Goal: Task Accomplishment & Management: Manage account settings

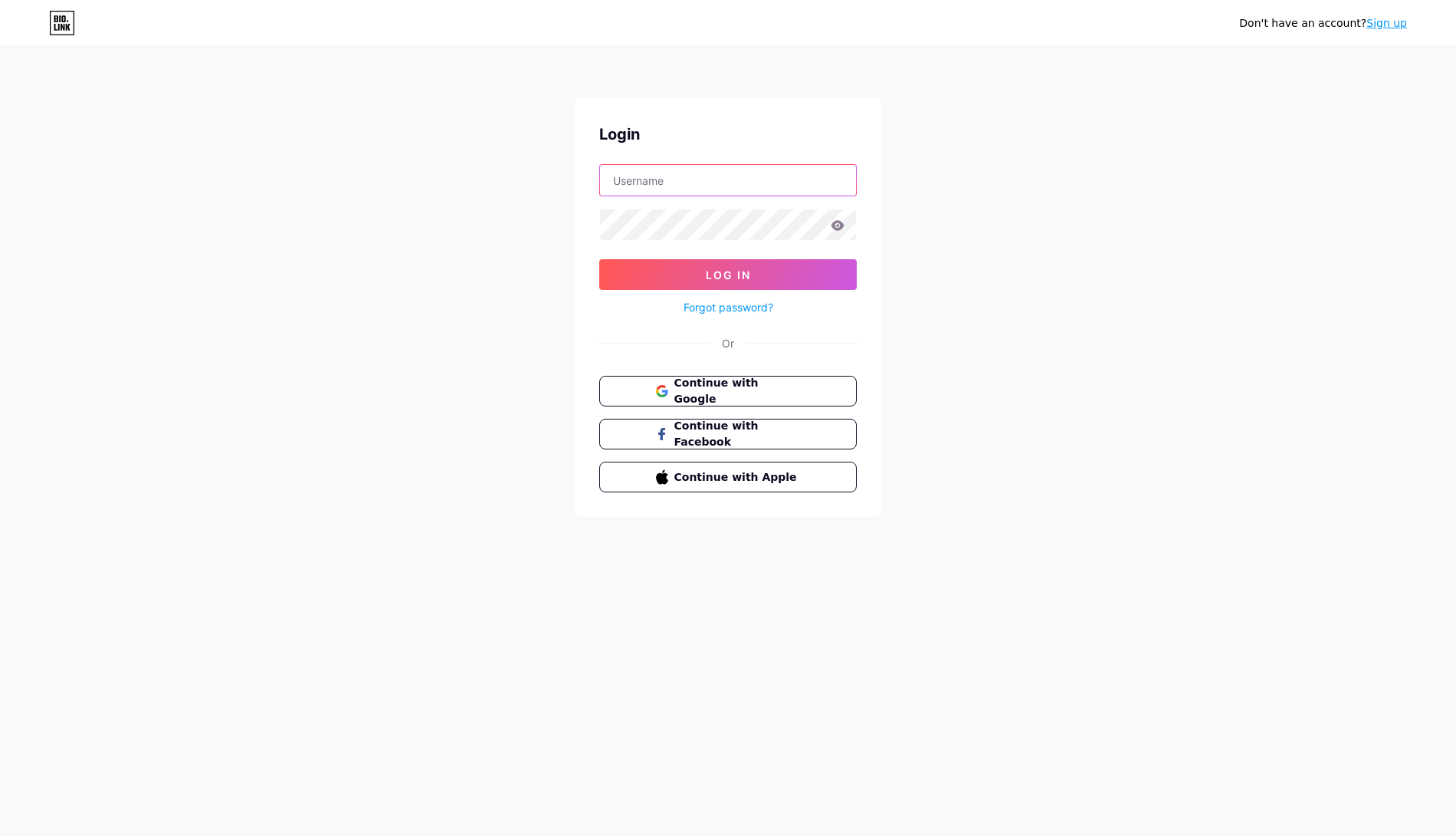
click at [768, 192] on input "text" at bounding box center [727, 180] width 256 height 30
click at [744, 387] on span "Continue with Google" at bounding box center [737, 391] width 128 height 33
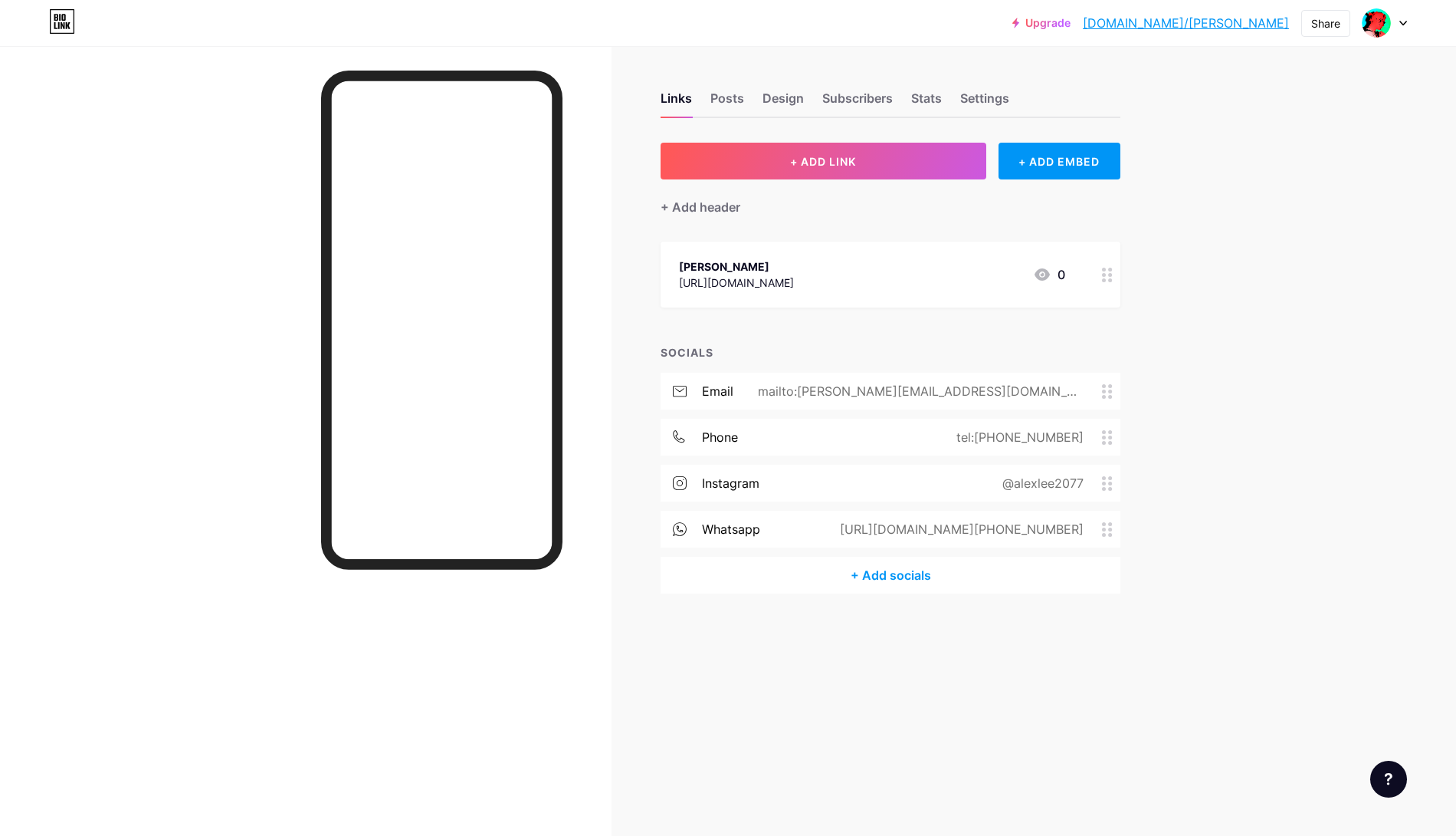
click at [969, 86] on div "Links Posts Design Subscribers Stats Settings" at bounding box center [890, 91] width 460 height 53
click at [985, 102] on div "Settings" at bounding box center [985, 102] width 49 height 28
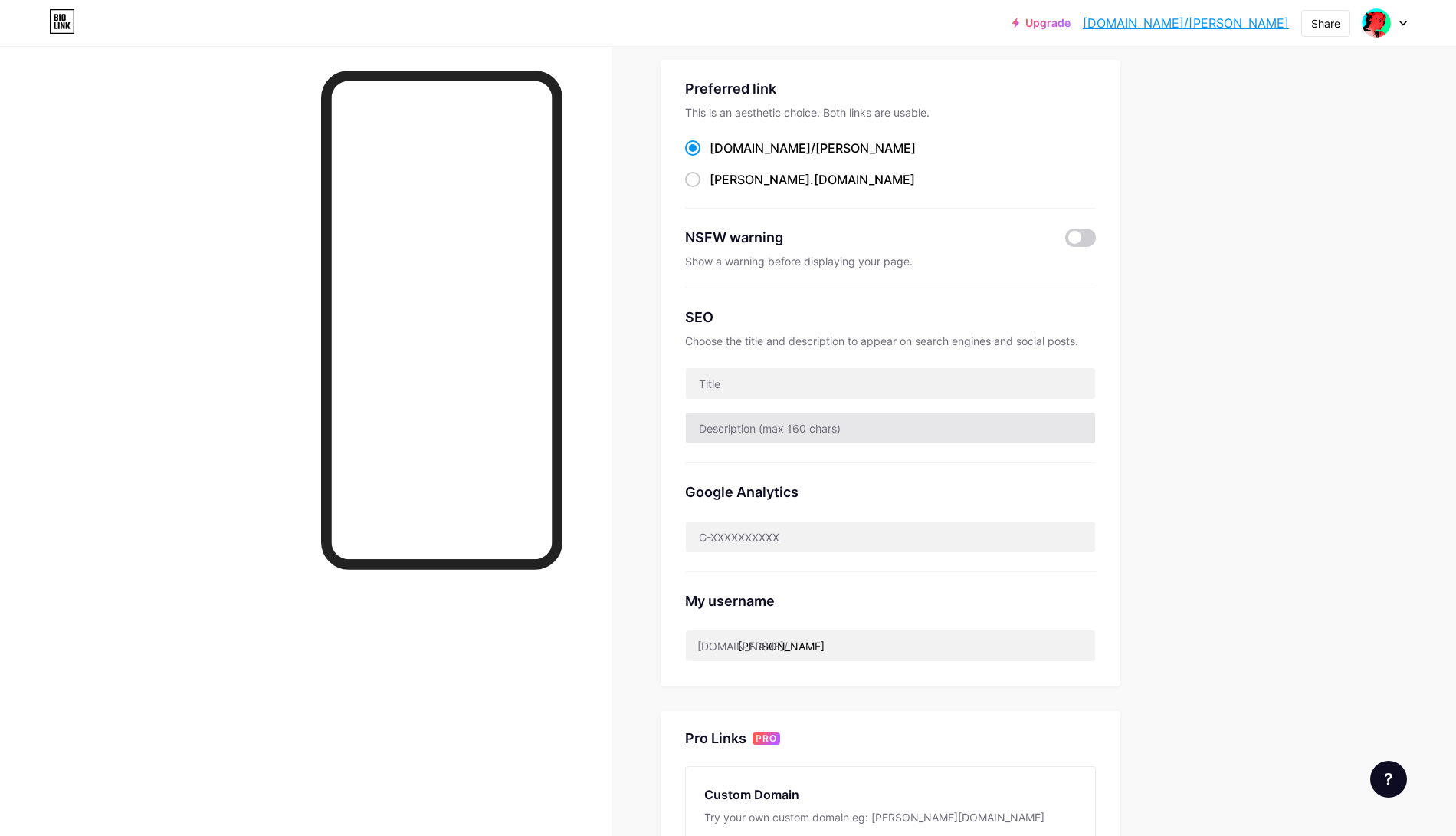
scroll to position [85, 0]
click at [915, 520] on input "text" at bounding box center [891, 535] width 409 height 30
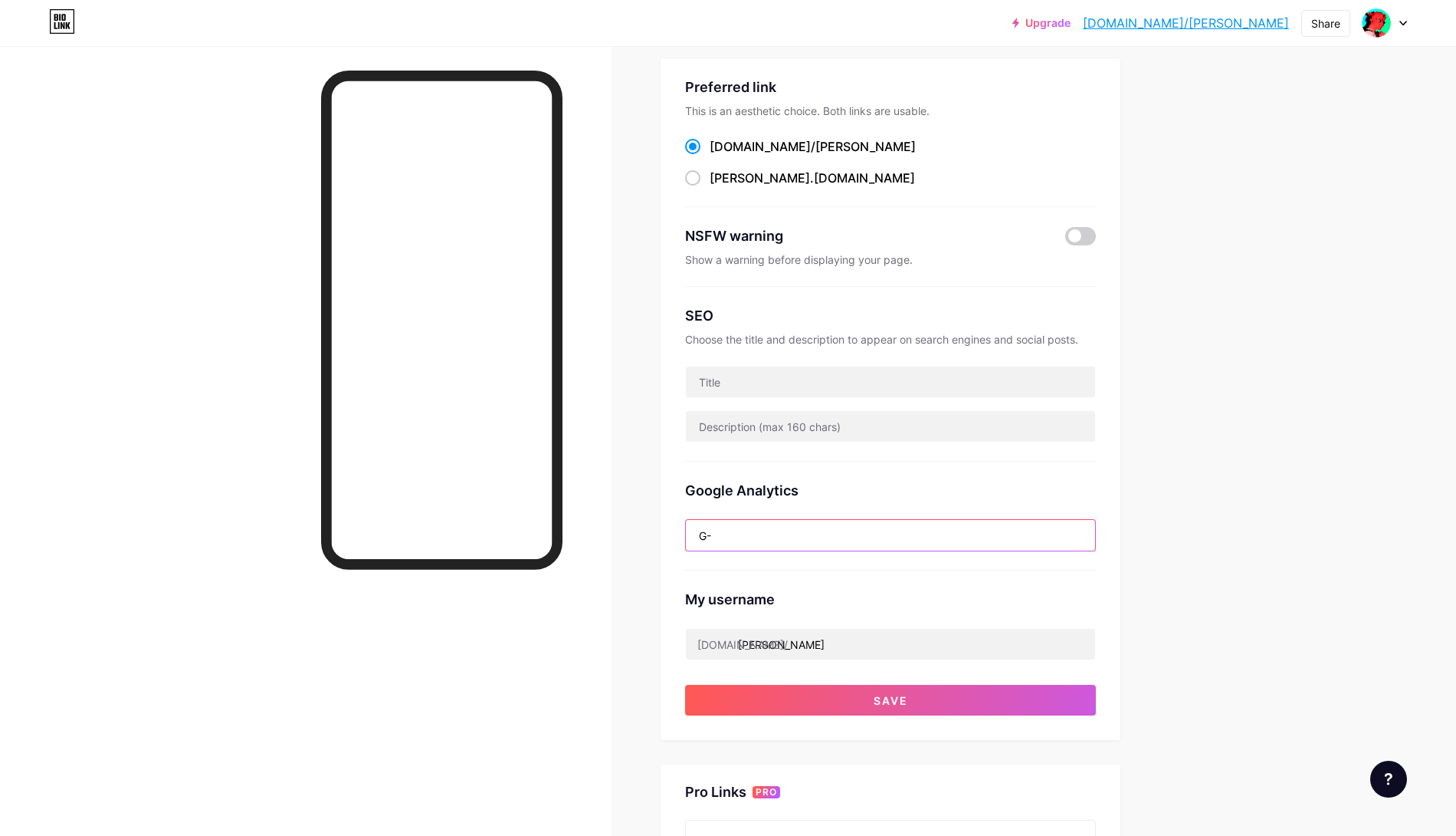
type input "G"
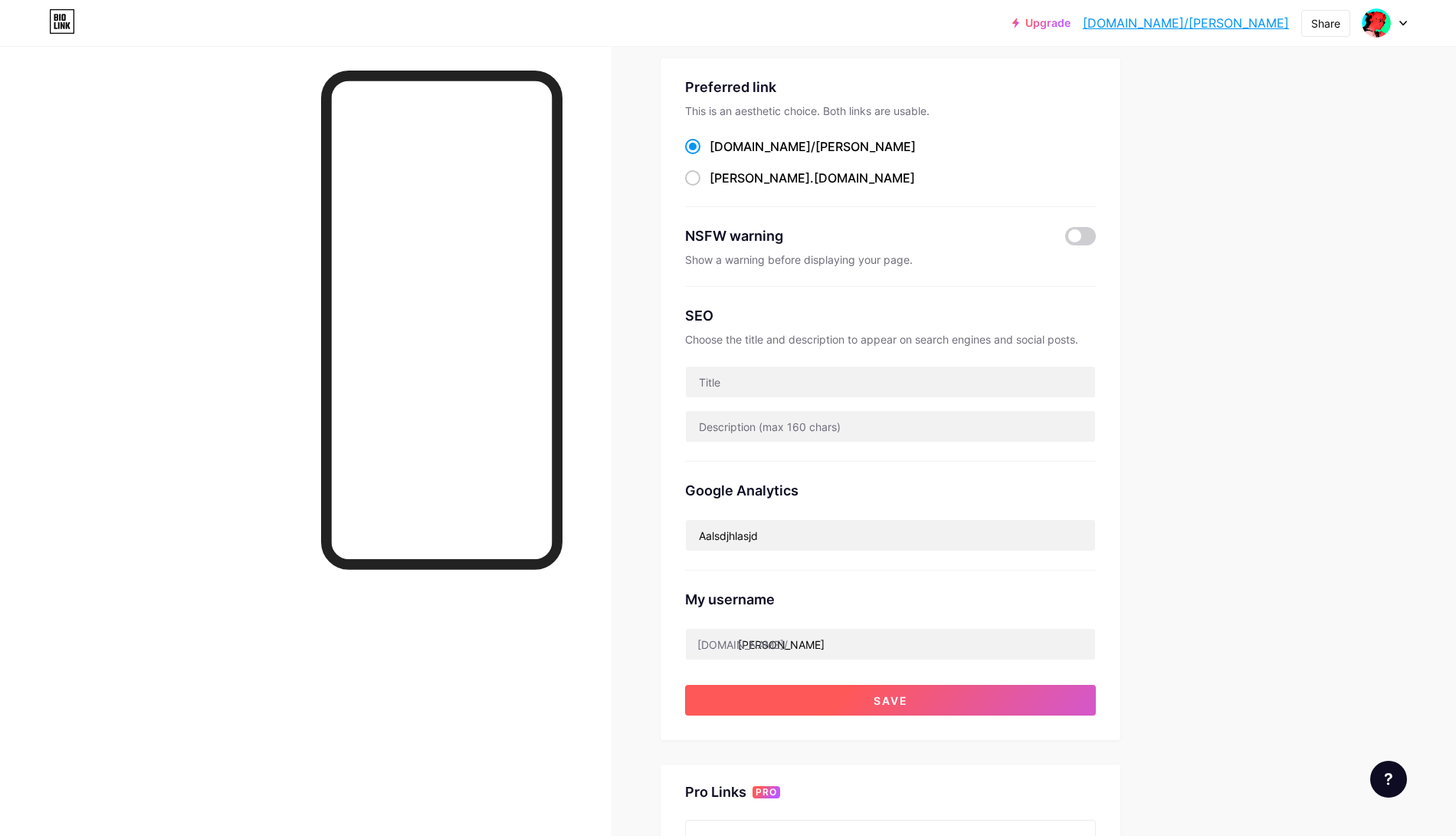
click at [957, 690] on button "Save" at bounding box center [891, 700] width 411 height 30
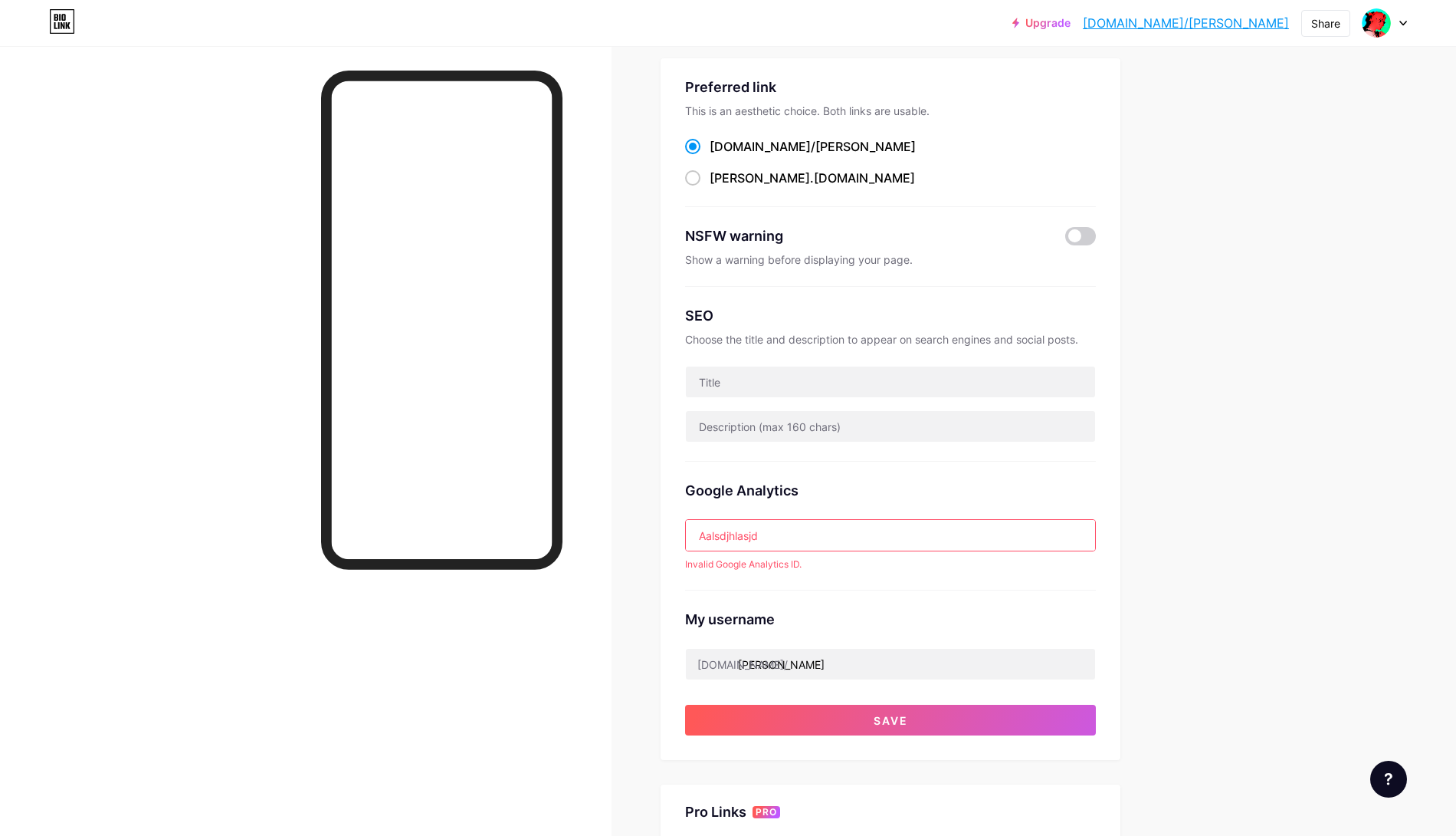
click at [796, 539] on input "Aalsdjhlasjd" at bounding box center [891, 535] width 409 height 30
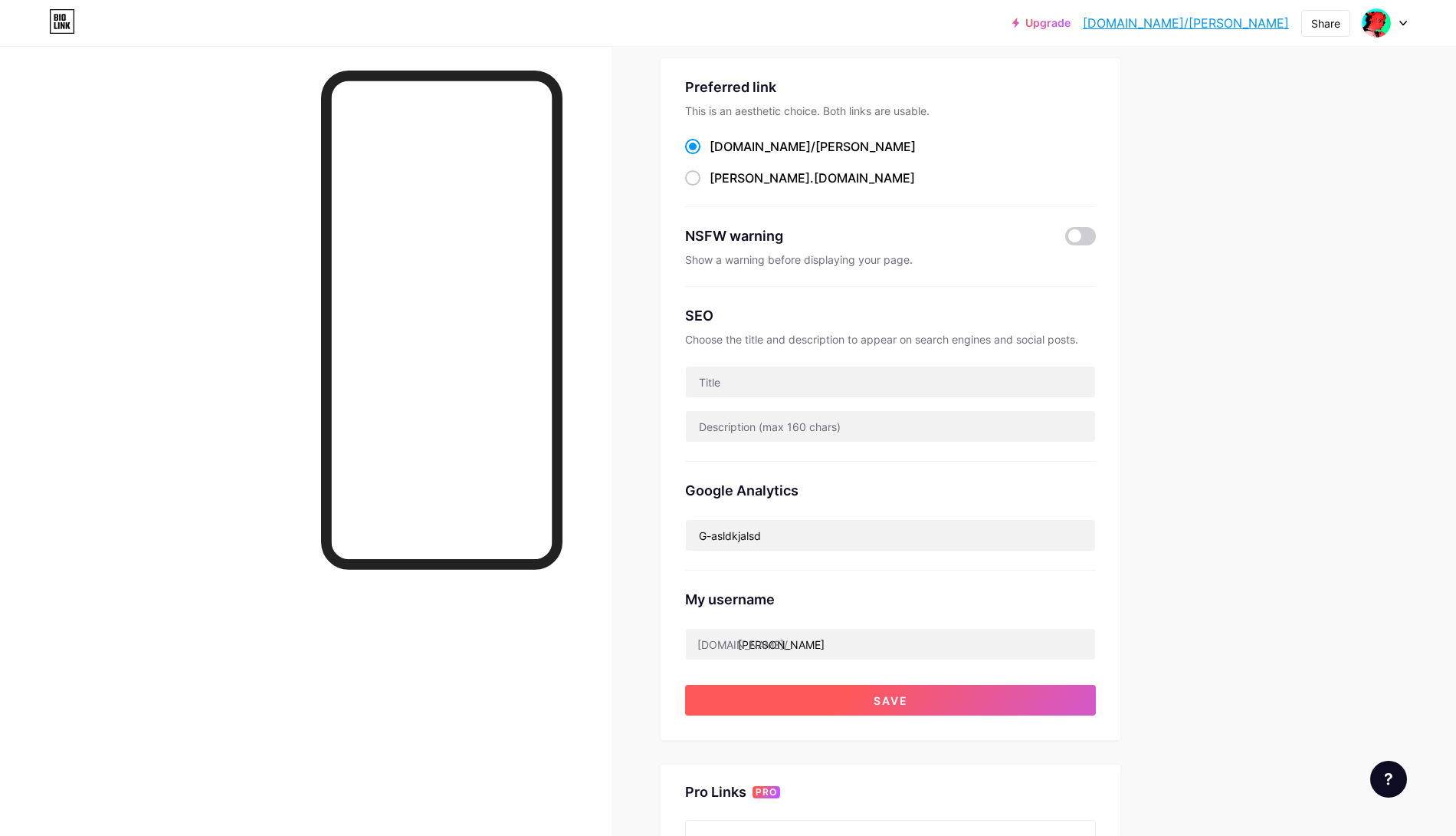
click at [810, 687] on button "Save" at bounding box center [891, 700] width 411 height 30
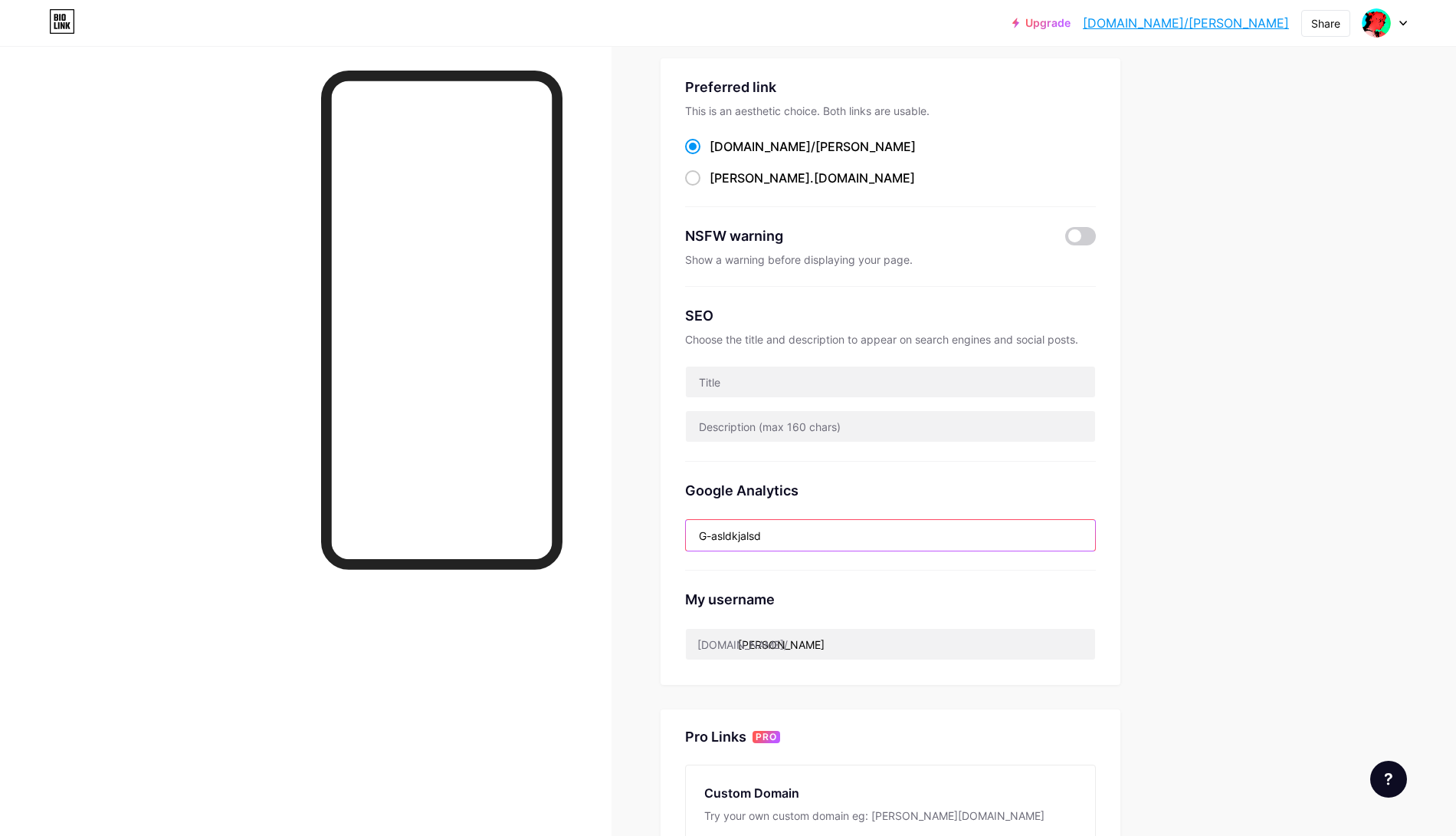
click at [833, 529] on input "G-asldkjalsd" at bounding box center [891, 535] width 409 height 30
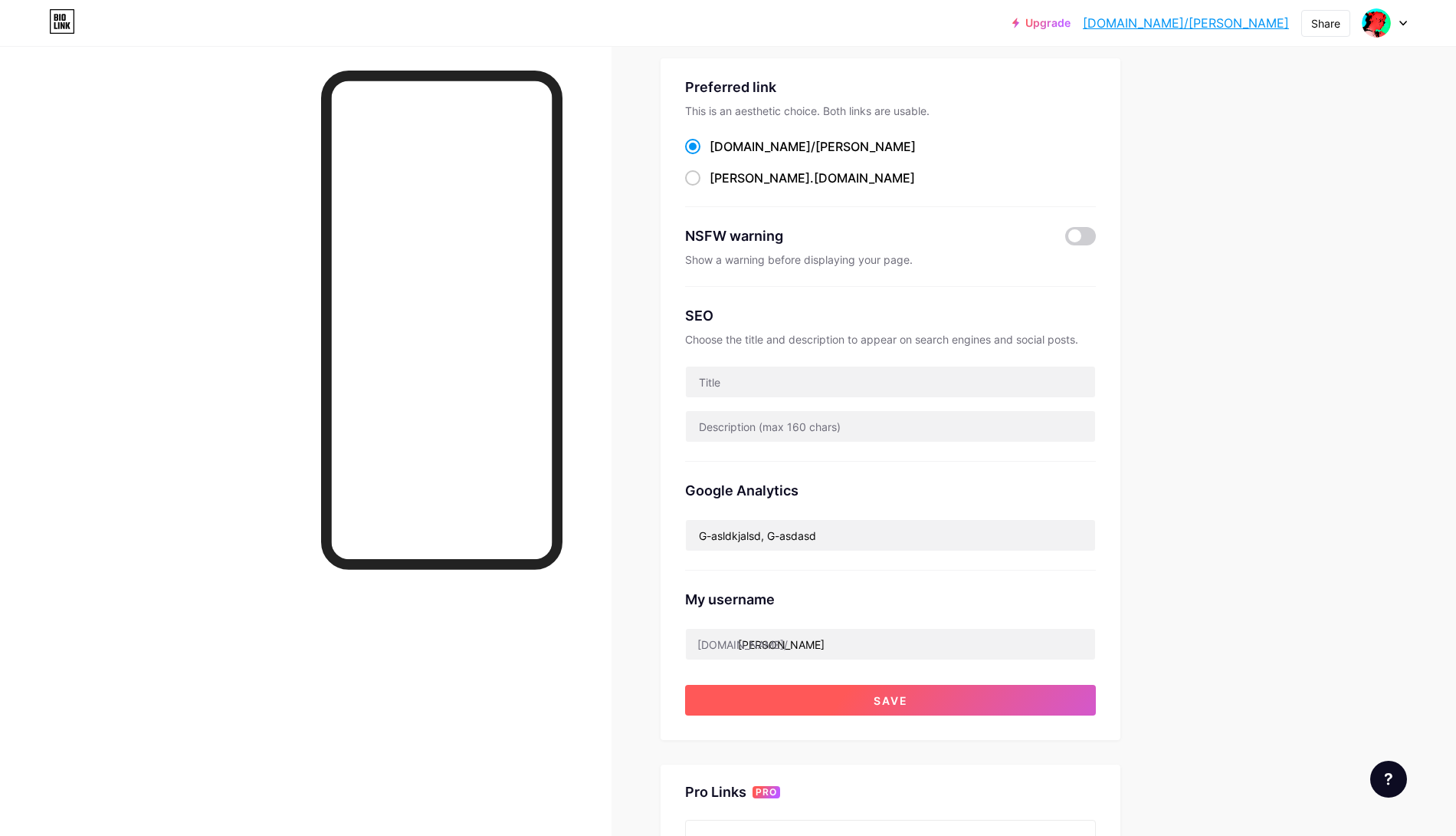
click at [884, 685] on button "Save" at bounding box center [891, 700] width 411 height 30
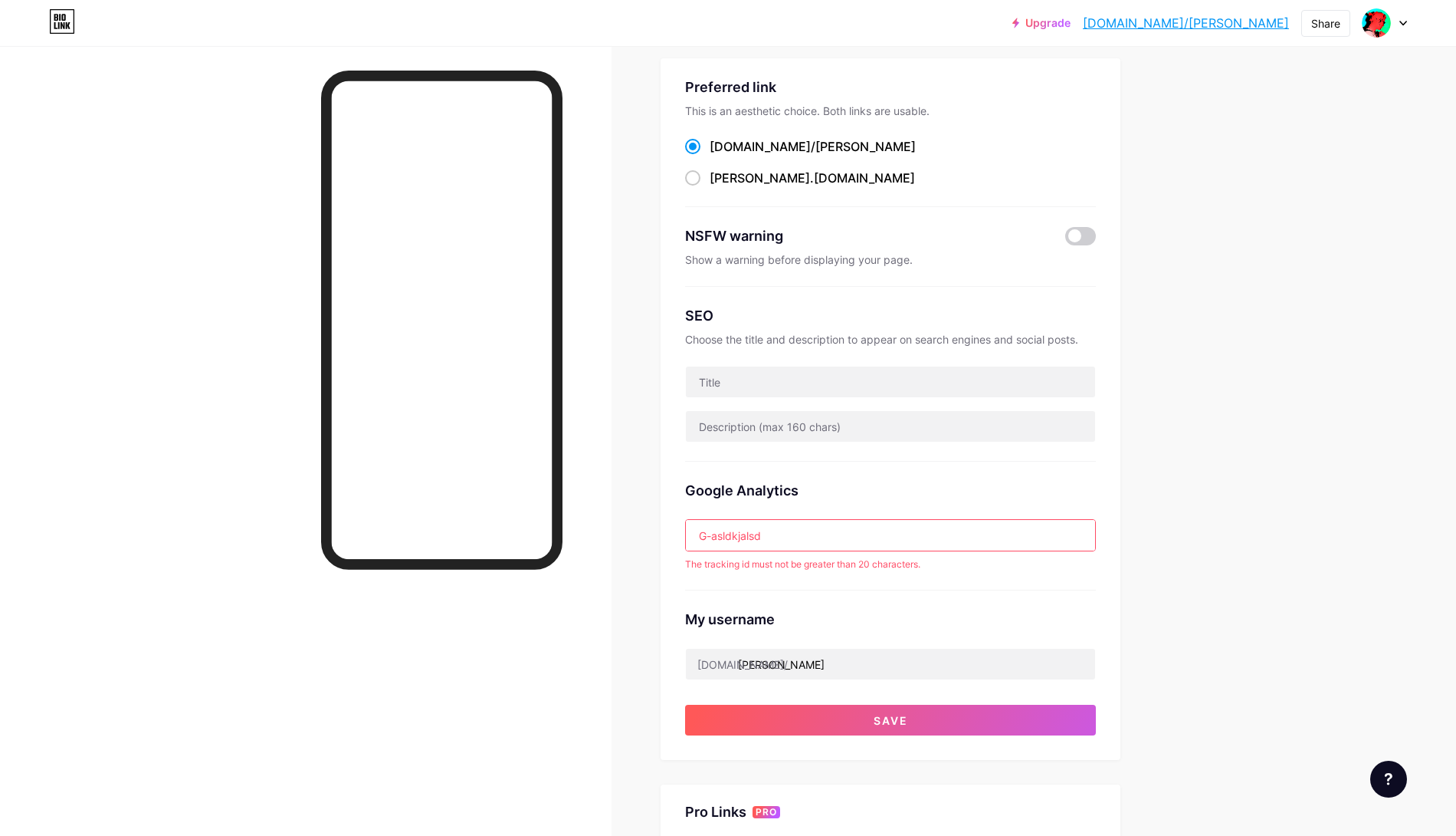
drag, startPoint x: 760, startPoint y: 527, endPoint x: 777, endPoint y: 557, distance: 34.5
click at [777, 557] on div "Google Analytics G-asldkjalsd The tracking id must not be greater than 20 chara…" at bounding box center [891, 526] width 411 height 129
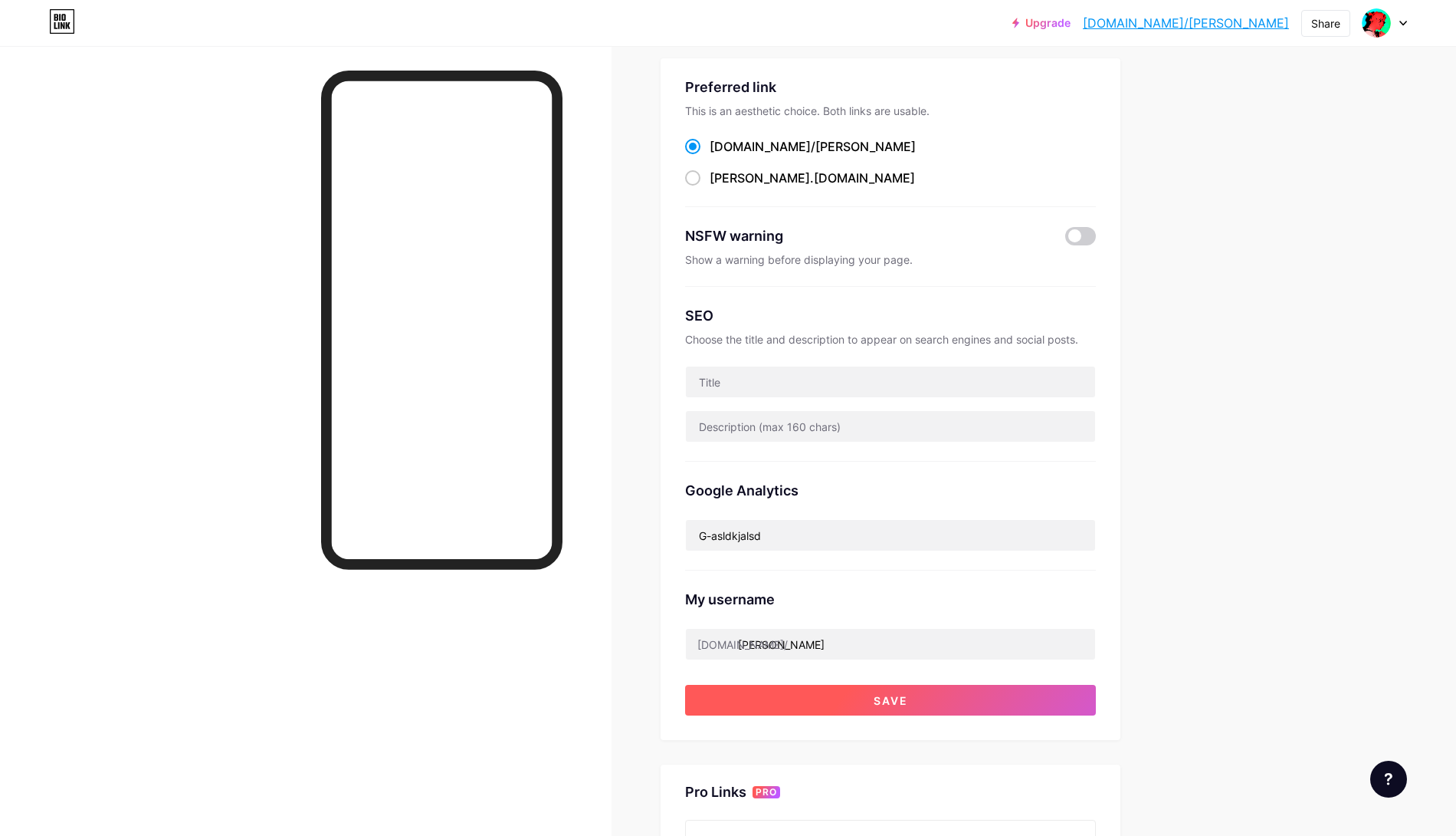
click at [812, 687] on button "Save" at bounding box center [891, 700] width 411 height 30
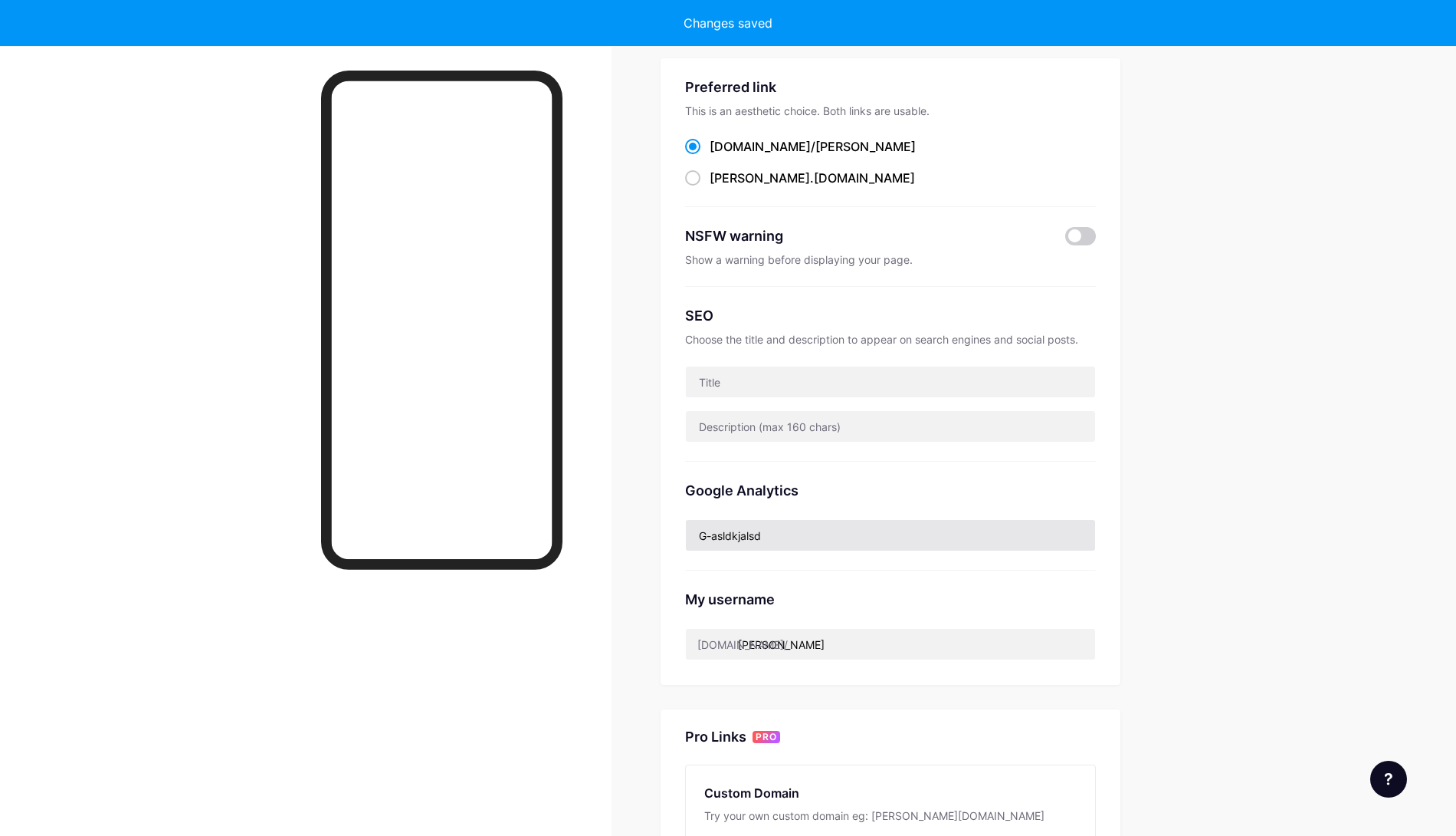
click at [796, 532] on input "G-asldkjalsd" at bounding box center [891, 535] width 409 height 30
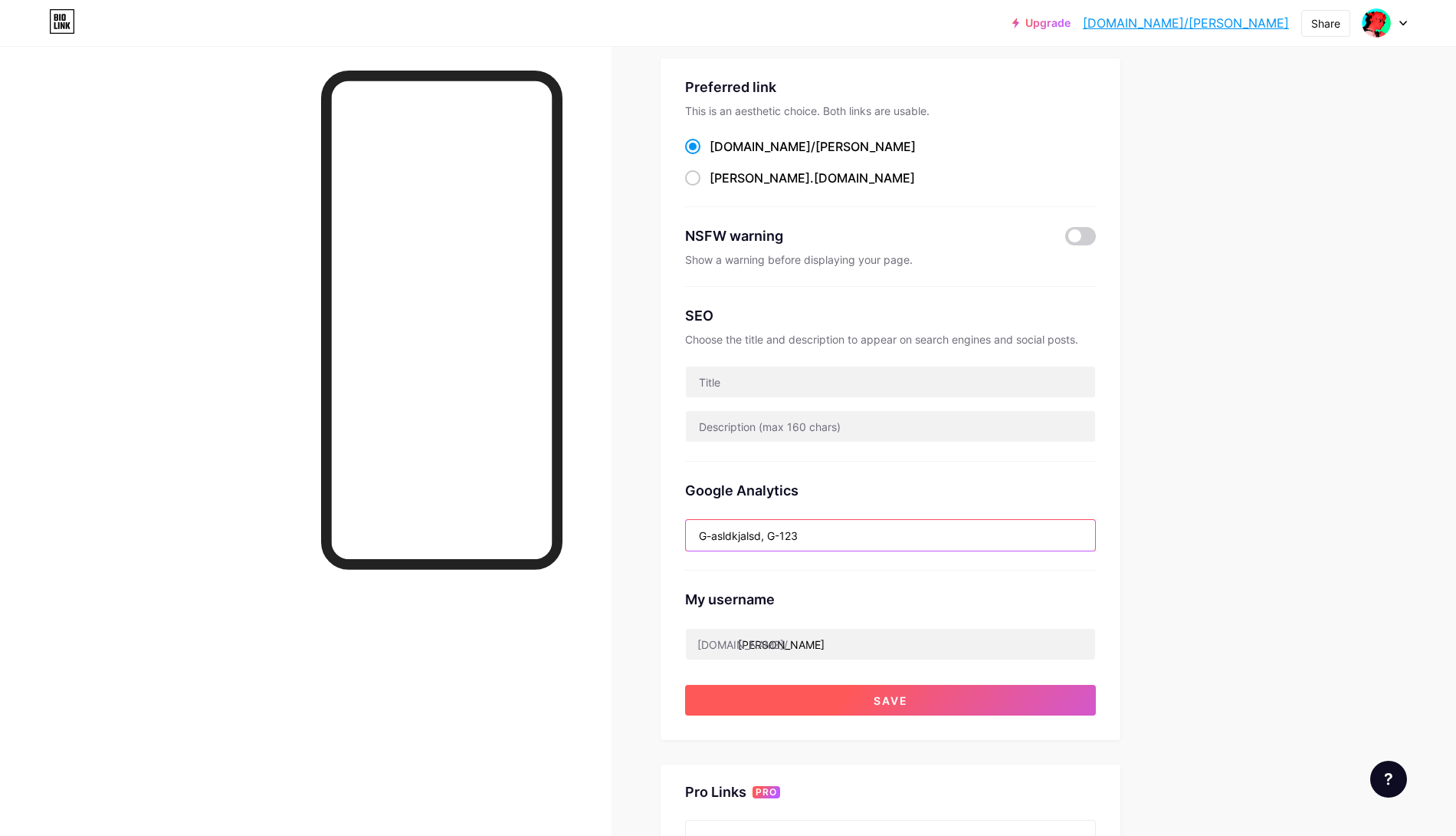
type input "G-asldkjalsd, G-123"
click at [810, 690] on button "Save" at bounding box center [891, 700] width 411 height 30
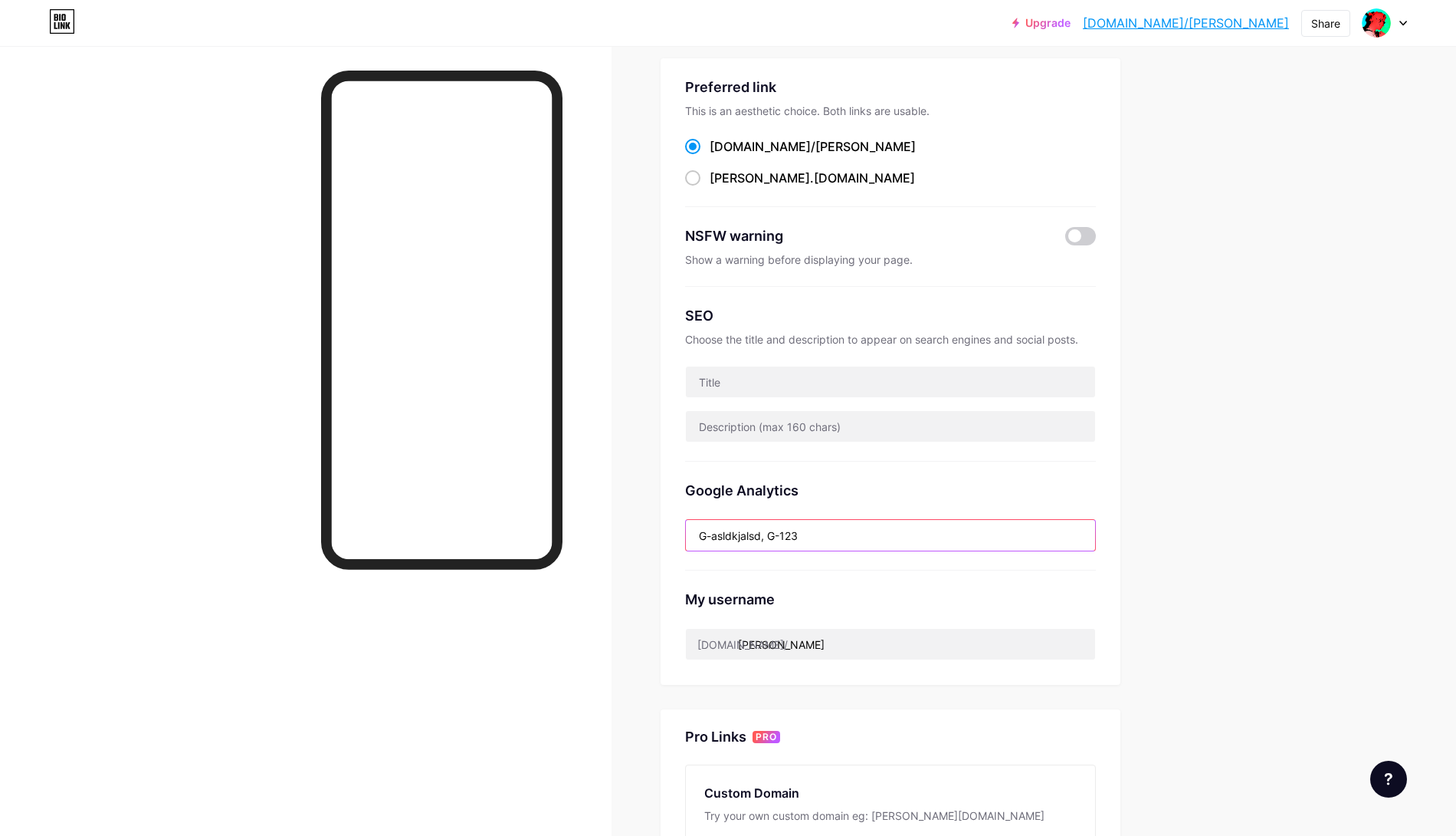
drag, startPoint x: 710, startPoint y: 527, endPoint x: 668, endPoint y: 523, distance: 42.2
click at [668, 523] on div "Preferred link This is an aesthetic choice. Both links are usable. [DOMAIN_NAME…" at bounding box center [890, 371] width 460 height 627
click at [858, 509] on div "Google Analytics G-asldkjalsd, G-123" at bounding box center [891, 516] width 411 height 109
click at [857, 526] on input "G-asldkjalsd, G-123" at bounding box center [891, 535] width 409 height 30
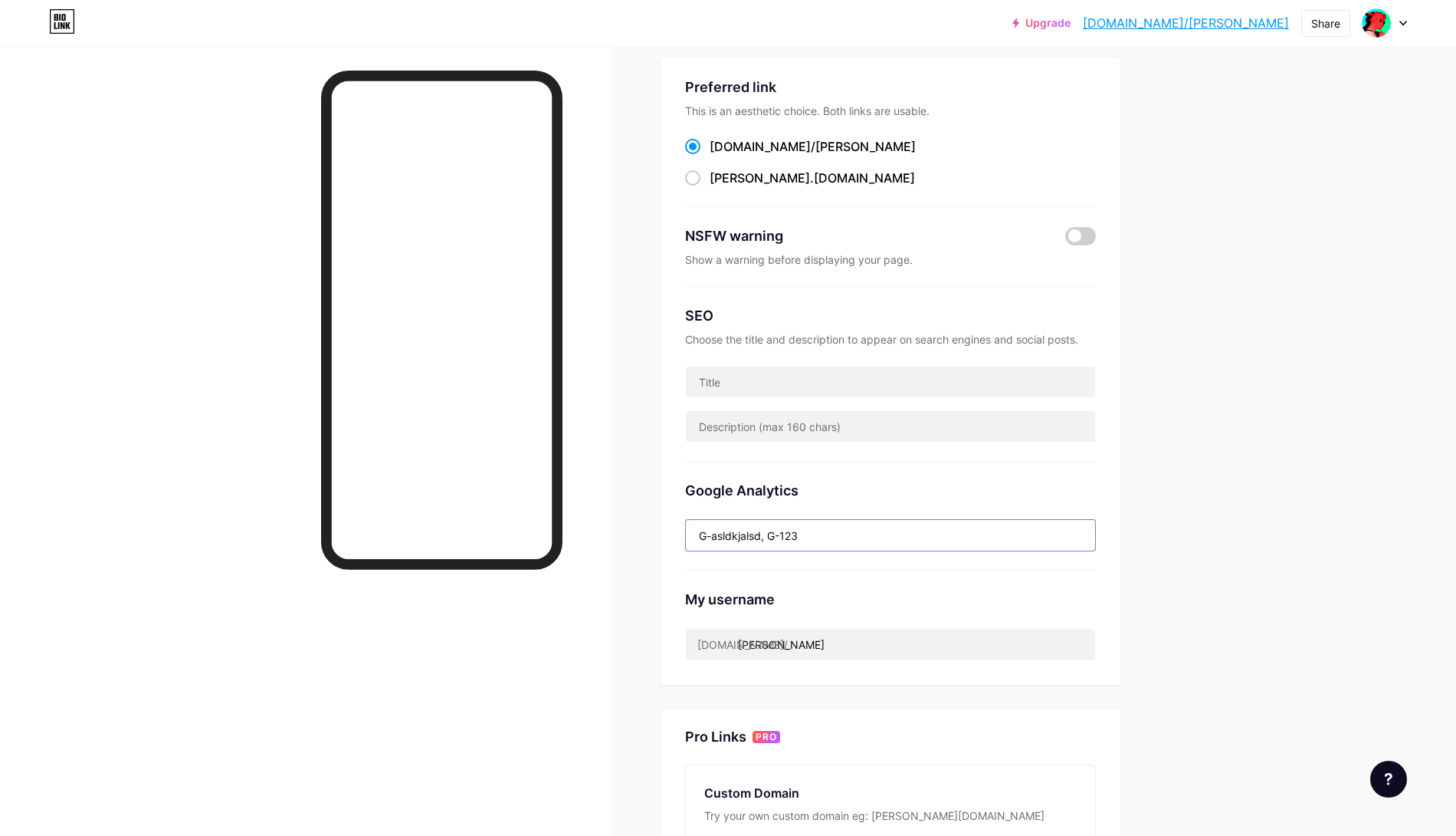
click at [857, 526] on input "G-asldkjalsd, G-123" at bounding box center [891, 535] width 409 height 30
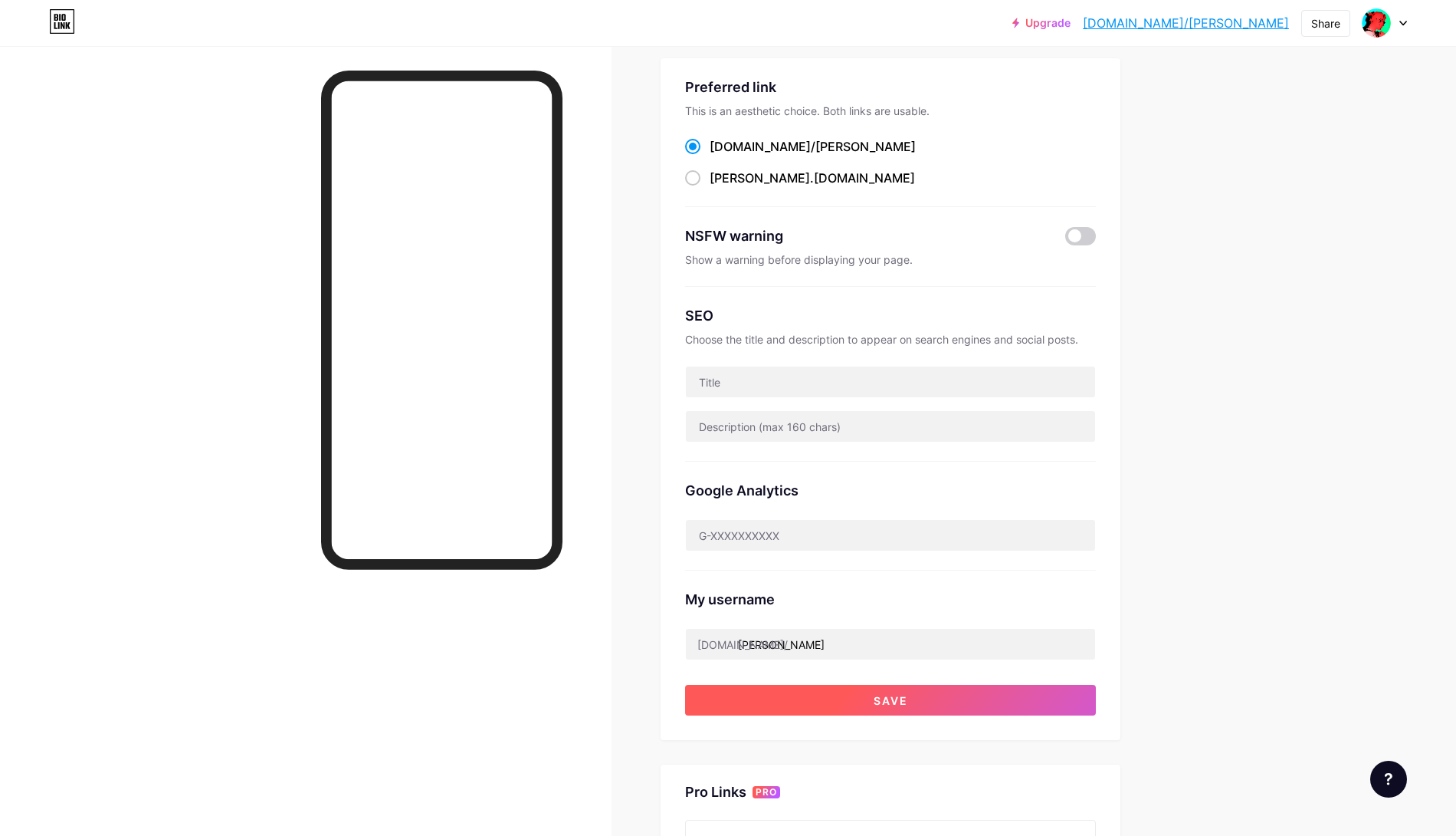
click at [828, 687] on button "Save" at bounding box center [891, 700] width 411 height 30
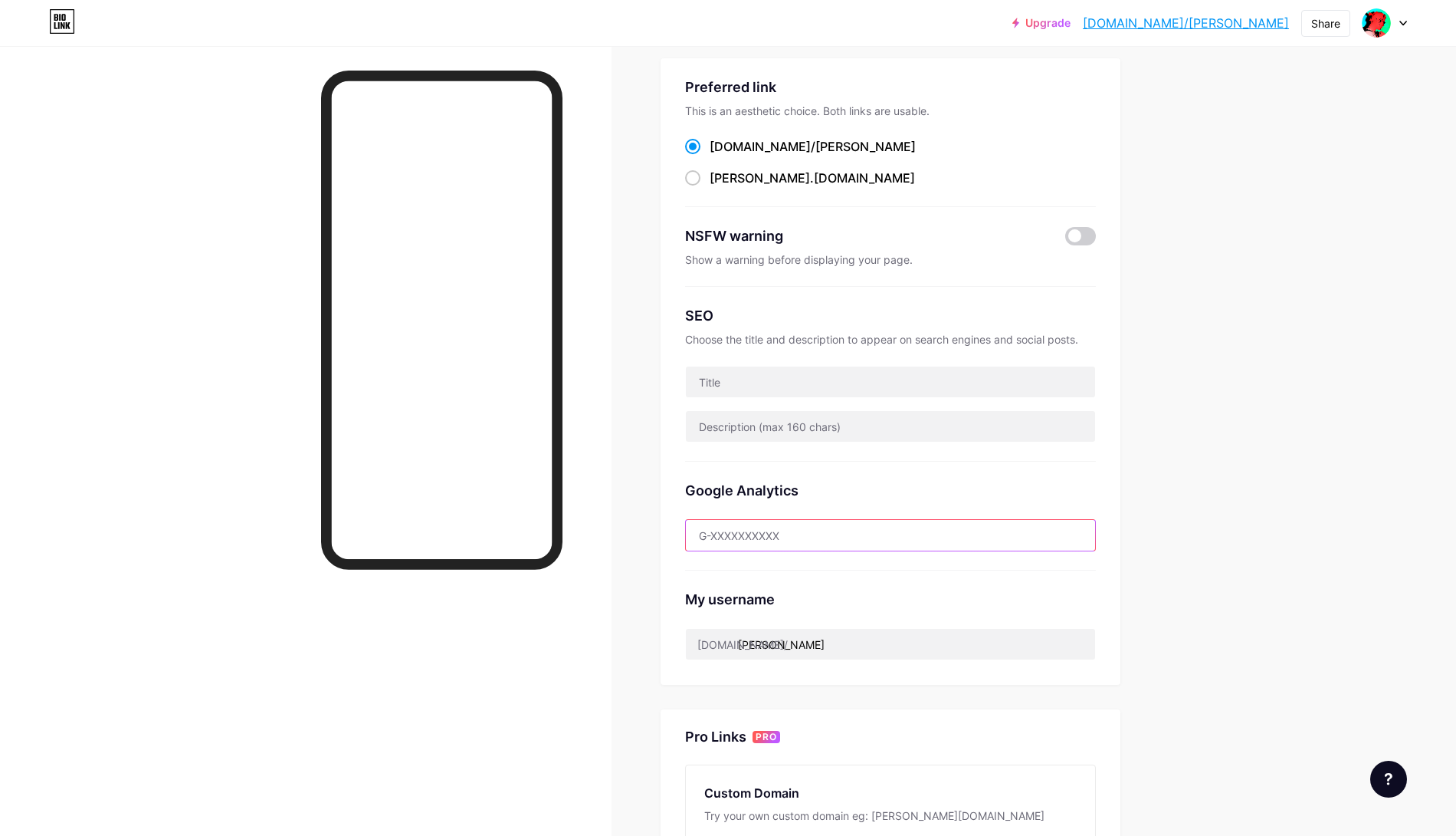
click at [758, 530] on input "text" at bounding box center [891, 535] width 409 height 30
paste input "G-asldkjalsd, G-123"
type input "G-asldkjalsd, G-123"
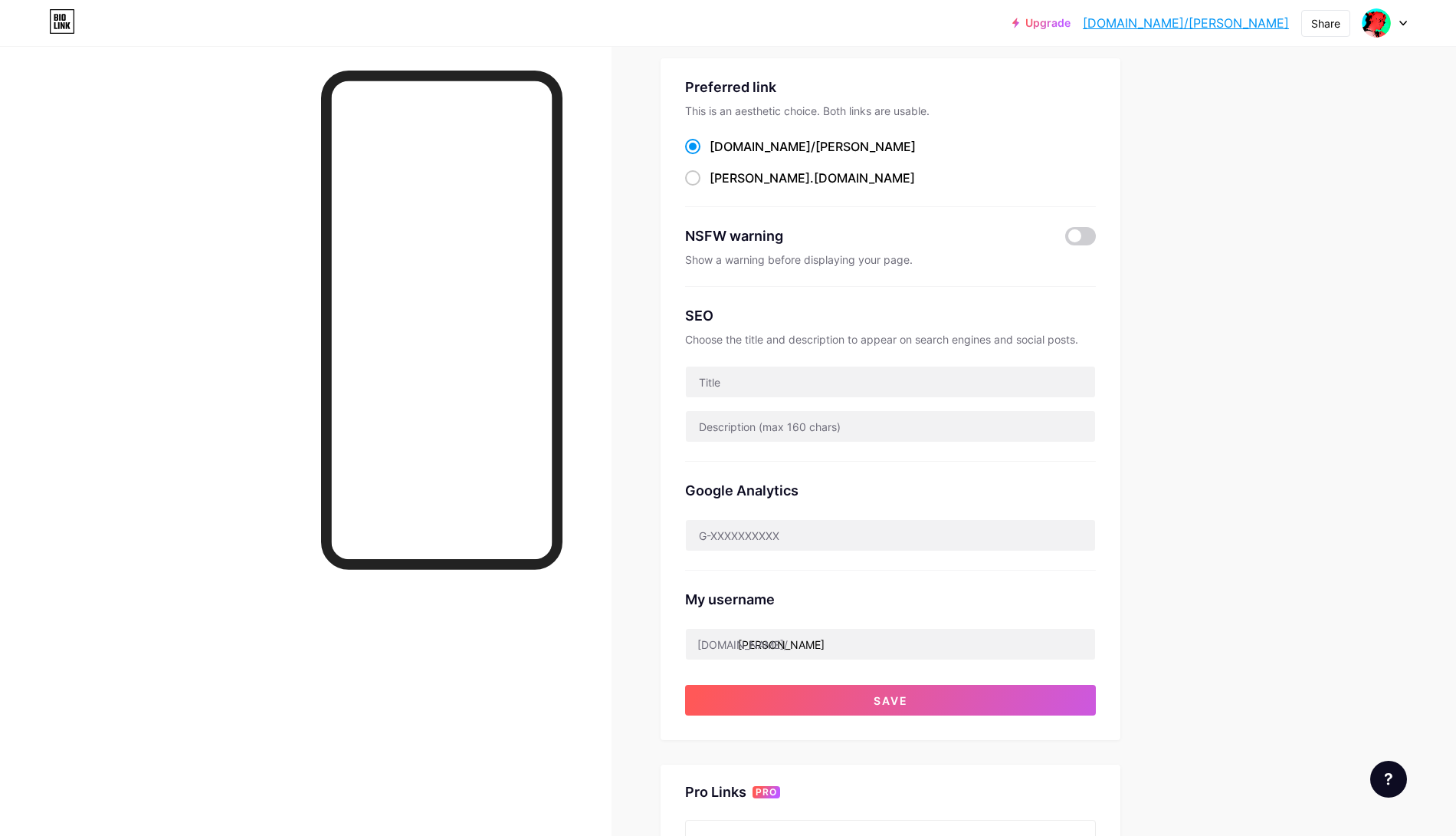
click at [1299, 321] on div "Upgrade [DOMAIN_NAME]/alexle... [DOMAIN_NAME]/[PERSON_NAME] Switch accounts [PE…" at bounding box center [728, 548] width 1456 height 1267
